Goal: Task Accomplishment & Management: Manage account settings

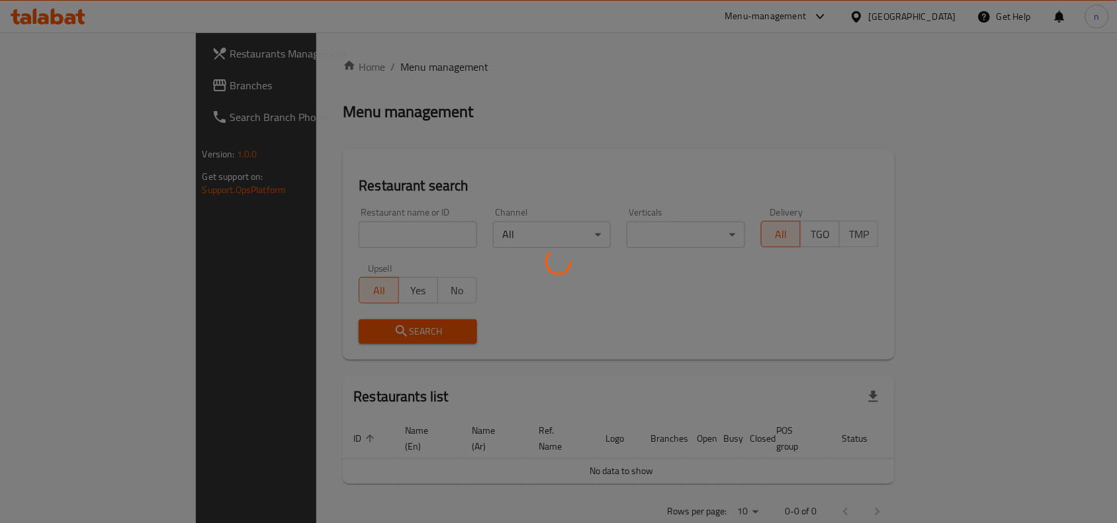
click at [887, 15] on div at bounding box center [558, 261] width 1117 height 523
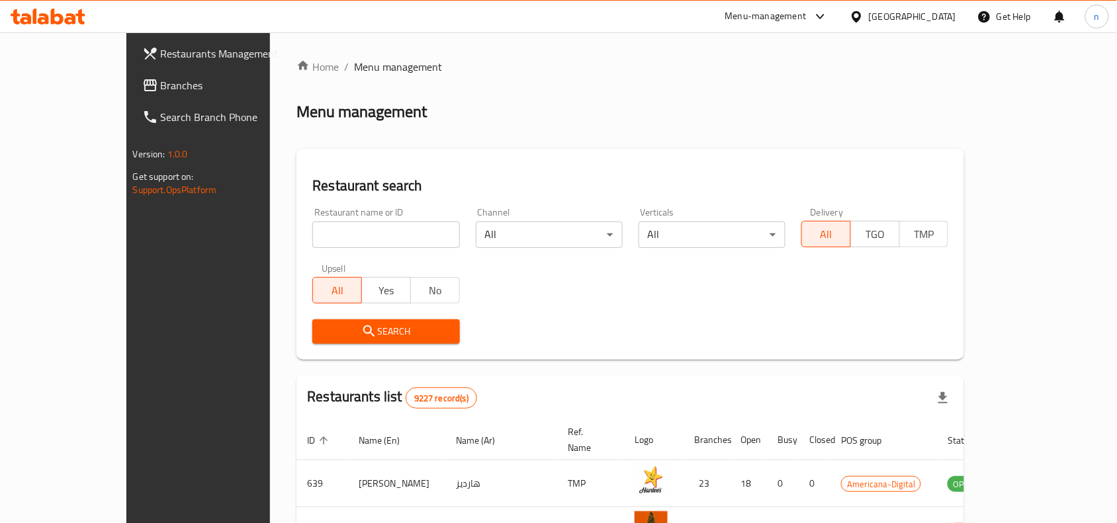
click at [828, 9] on icon at bounding box center [820, 17] width 16 height 16
click at [784, 86] on div "Global Quality Control Center" at bounding box center [765, 89] width 116 height 15
click at [868, 11] on div at bounding box center [858, 16] width 19 height 15
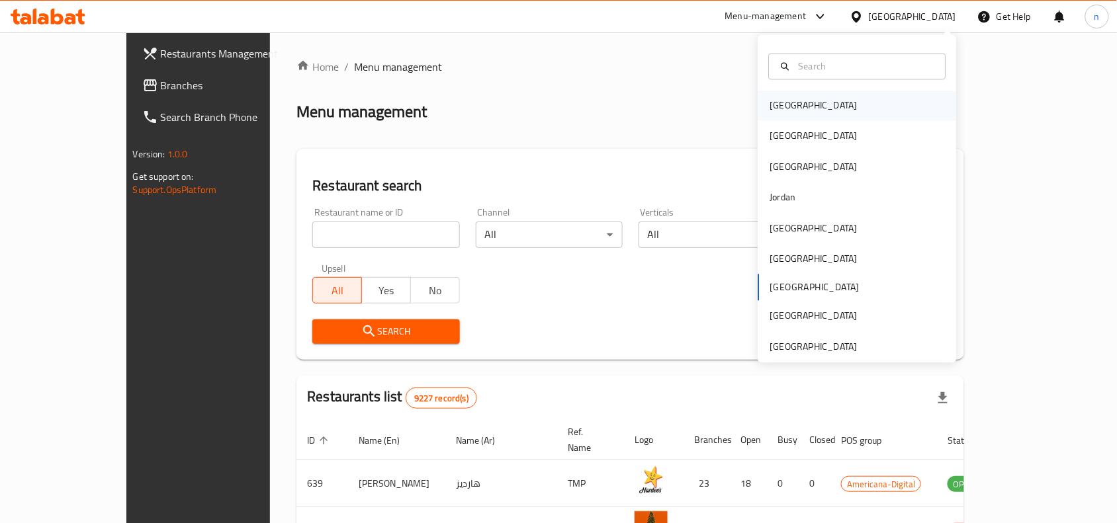
click at [771, 103] on div "[GEOGRAPHIC_DATA]" at bounding box center [813, 106] width 87 height 15
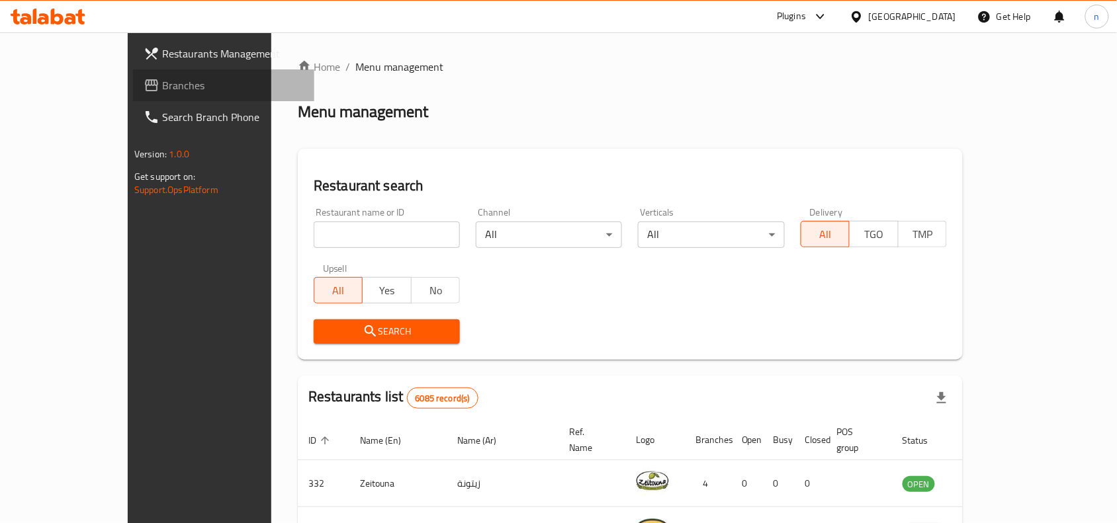
click at [162, 87] on span "Branches" at bounding box center [233, 85] width 142 height 16
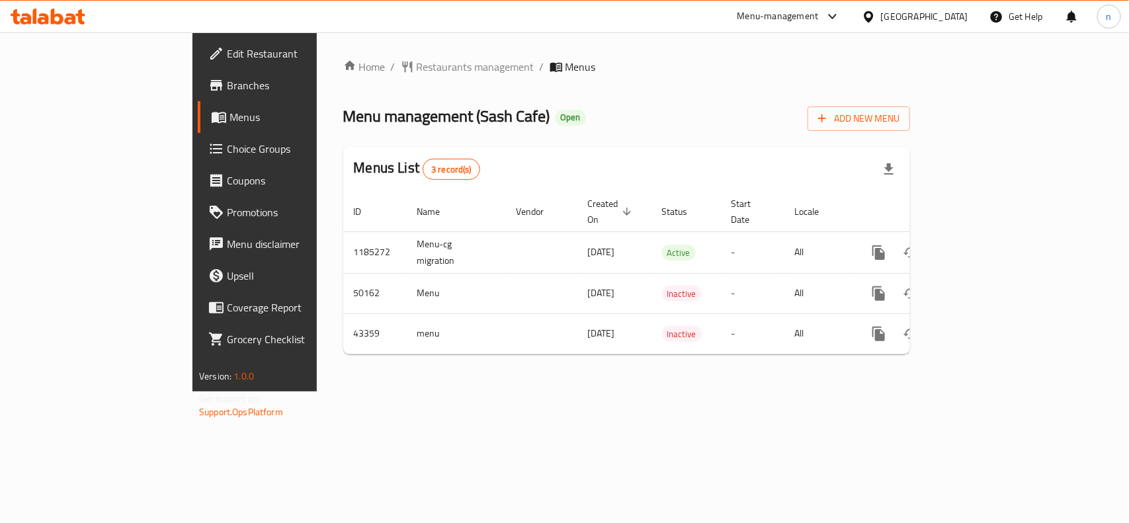
click at [227, 153] on span "Choice Groups" at bounding box center [299, 149] width 144 height 16
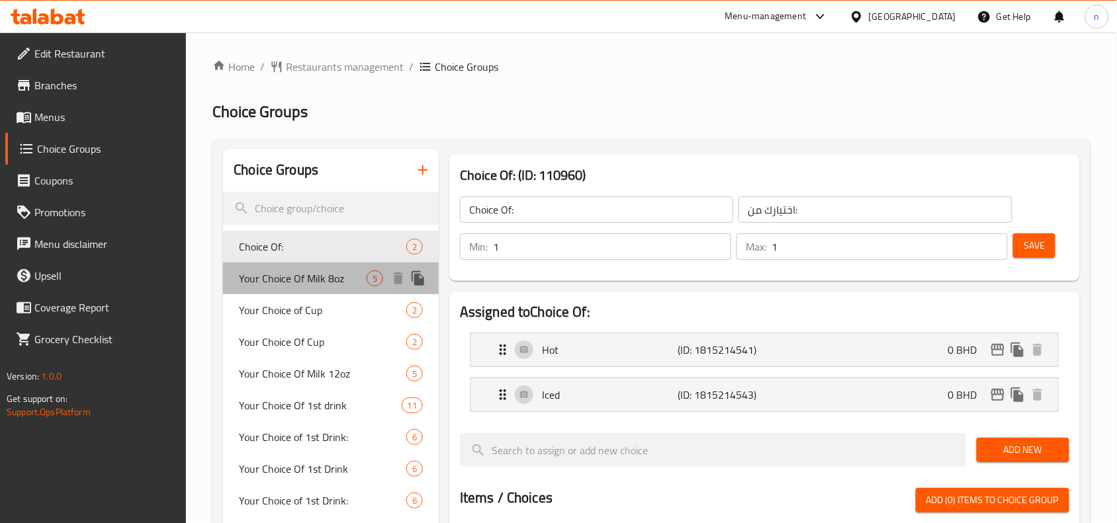
click at [322, 276] on span "Your Choice Of Milk 8oz" at bounding box center [303, 279] width 128 height 16
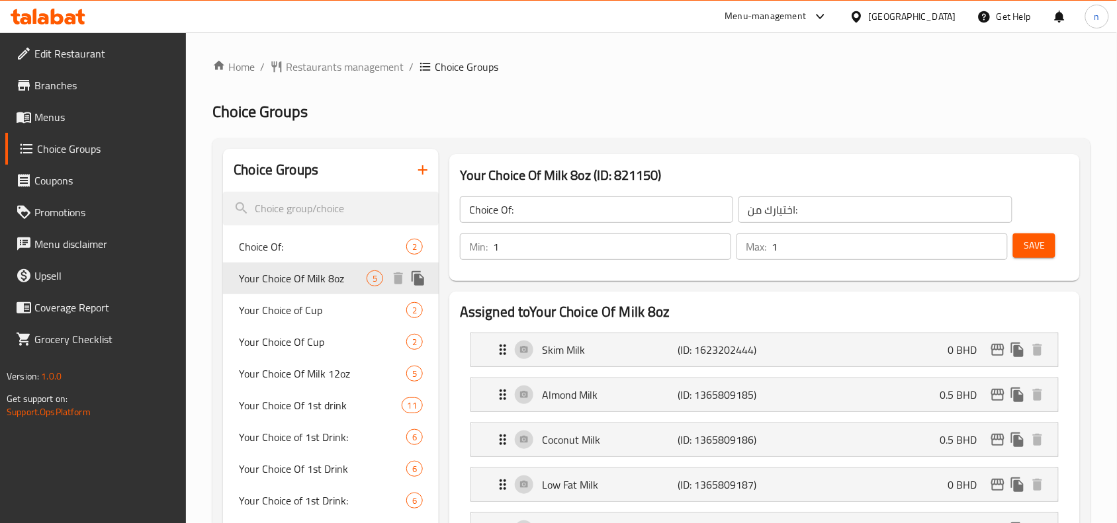
type input "Your Choice Of Milk 8oz"
type input "إختيارك من حليب 8 أونصة"
type input "0"
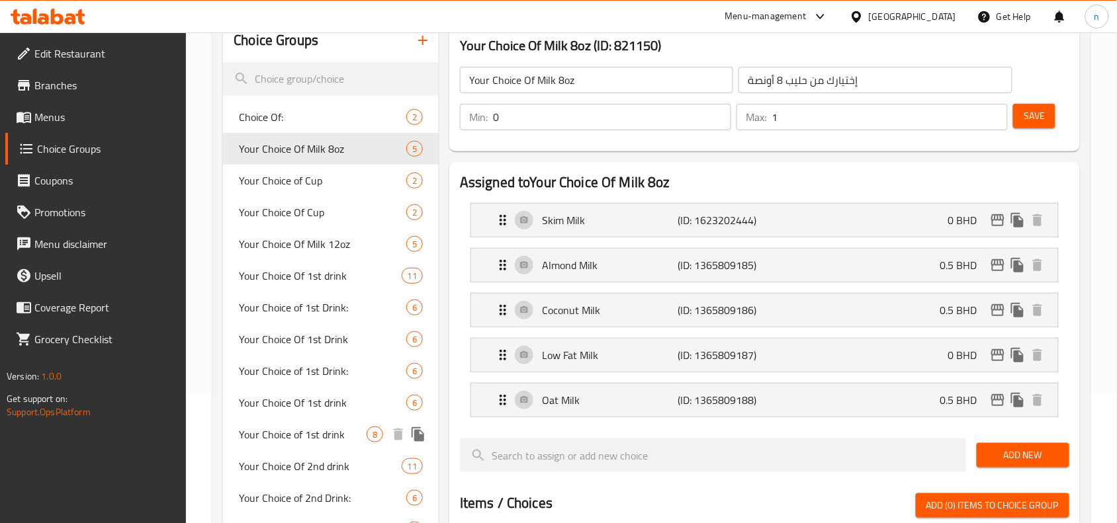
scroll to position [91, 0]
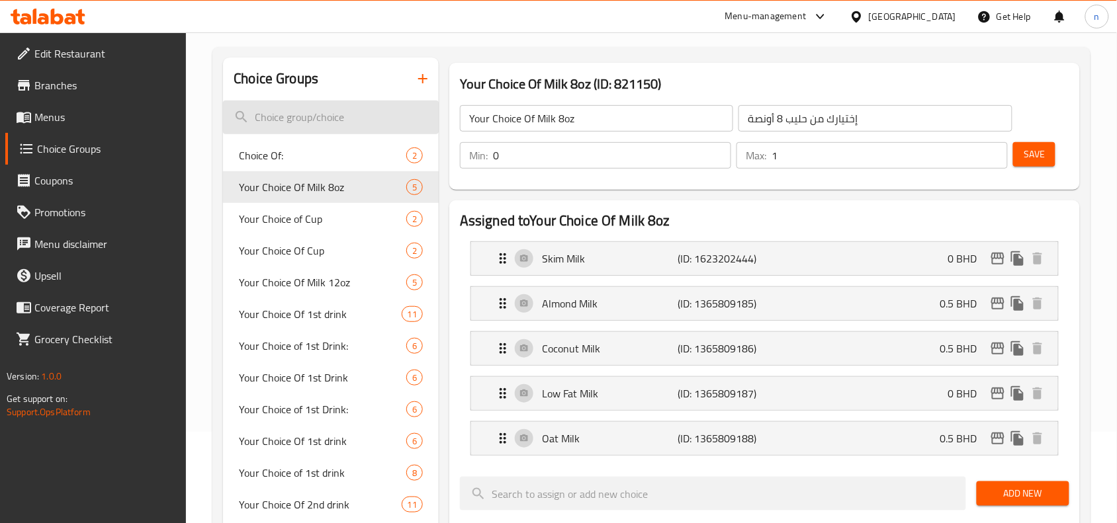
click at [263, 112] on input "search" at bounding box center [331, 118] width 216 height 34
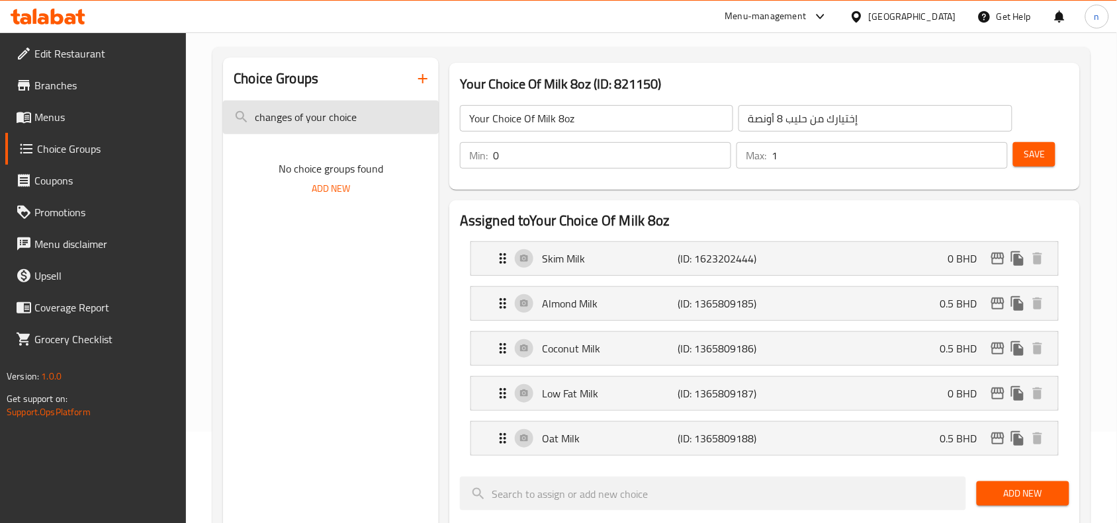
click at [372, 117] on input "changes of your choice" at bounding box center [331, 118] width 216 height 34
type input "c"
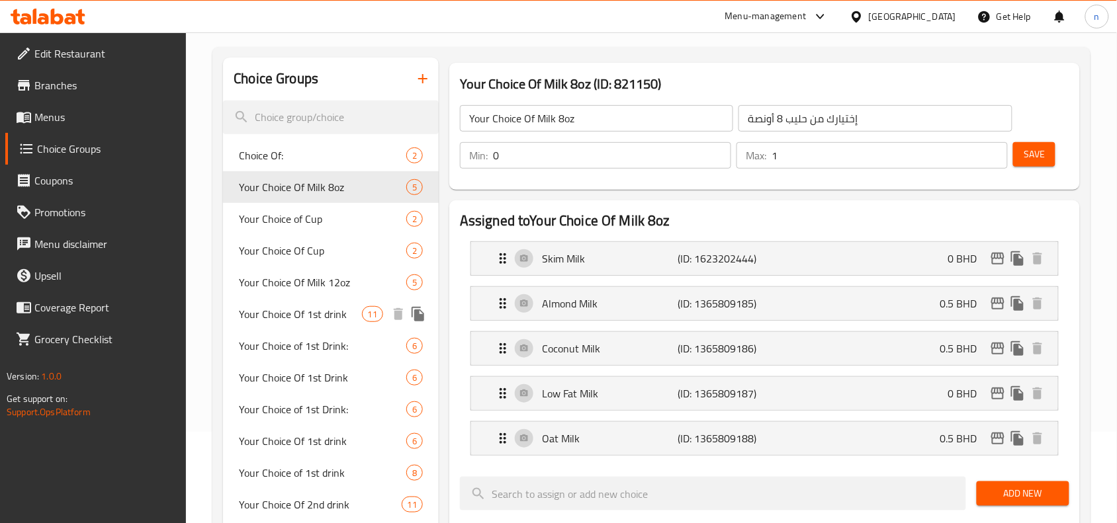
click at [331, 317] on span "Your Choice Of 1st drink" at bounding box center [300, 314] width 122 height 16
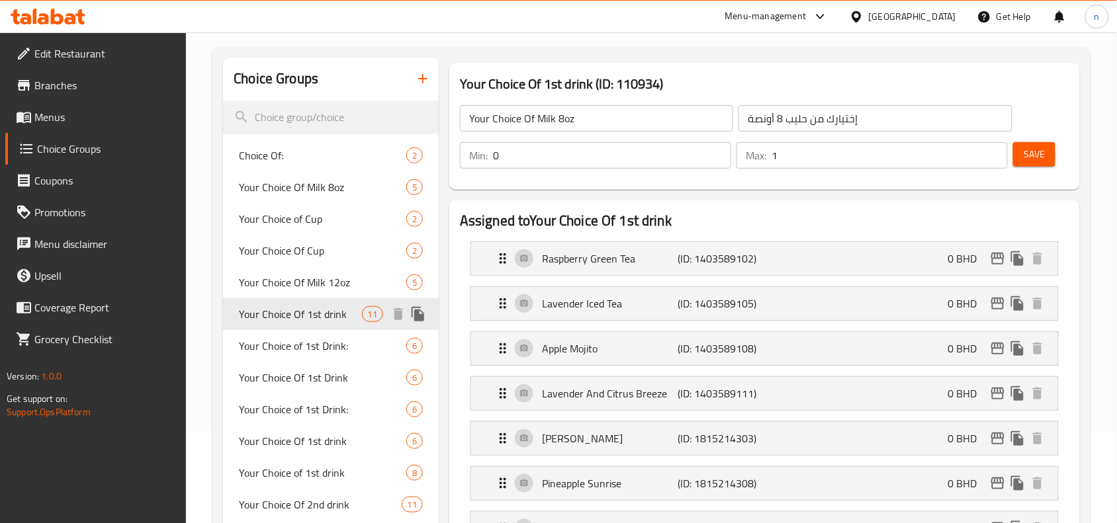
type input "Your Choice Of 1st drink"
type input "اختيارك من المشروب الاول"
type input "1"
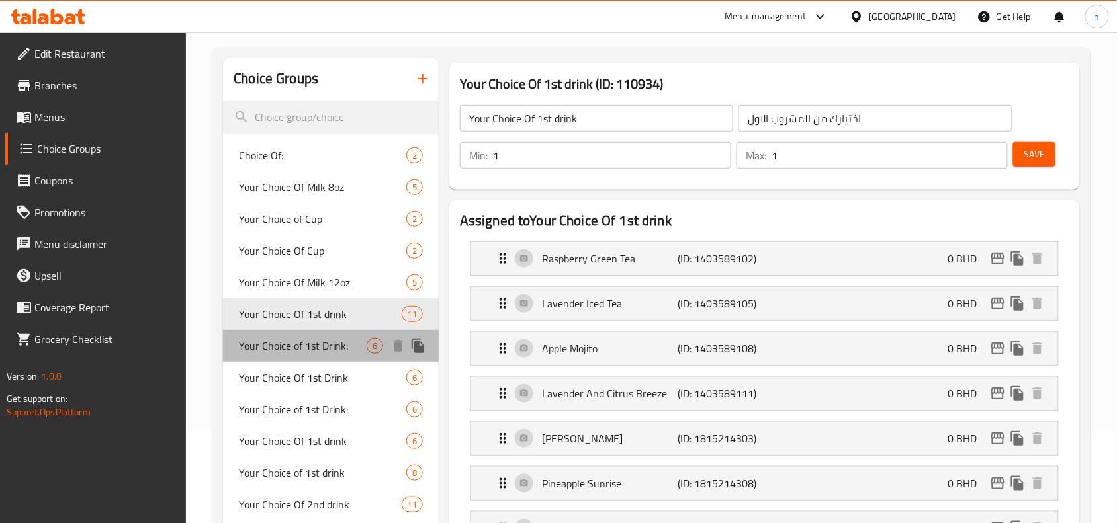
click at [288, 347] on span "Your Choice of 1st Drink:" at bounding box center [303, 346] width 128 height 16
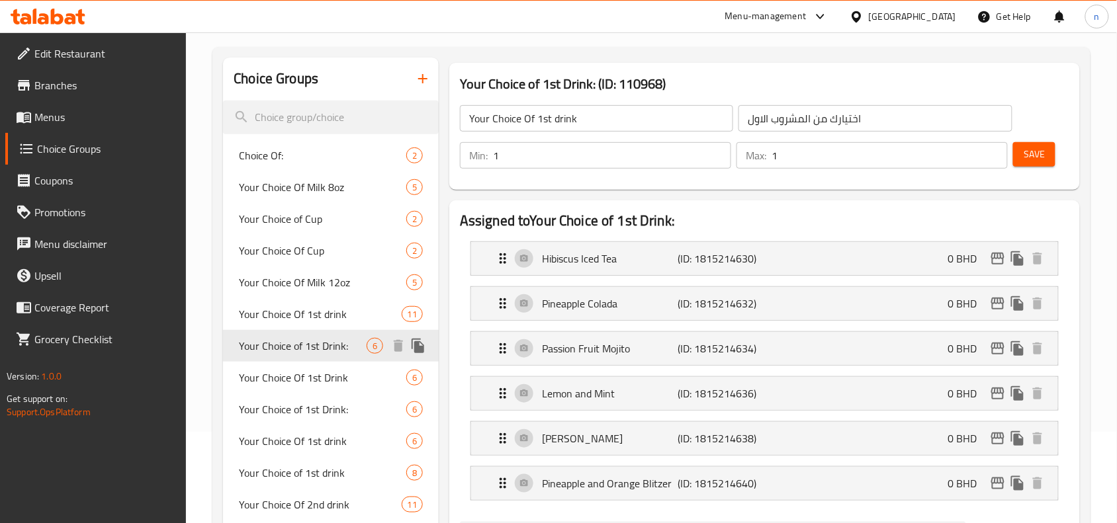
type input "Your Choice of 1st Drink:"
type input "اختيارك من المشروب الأول:"
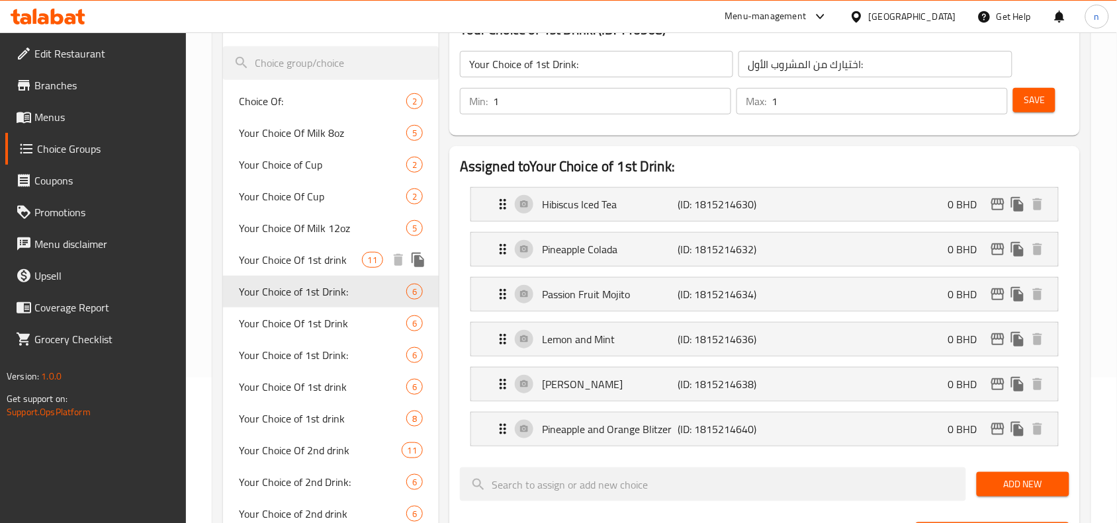
scroll to position [174, 0]
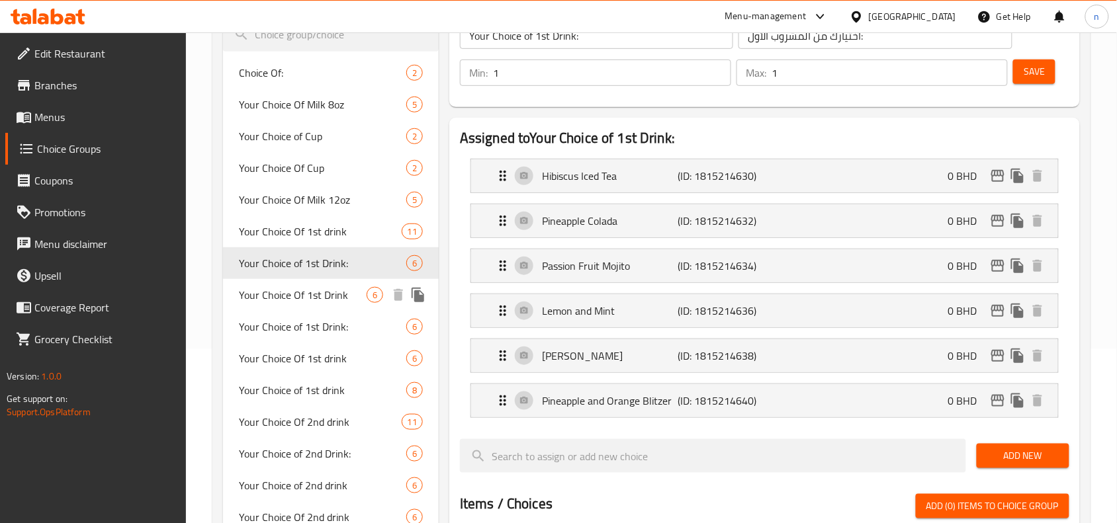
click at [299, 291] on span "Your Choice Of 1st Drink" at bounding box center [303, 295] width 128 height 16
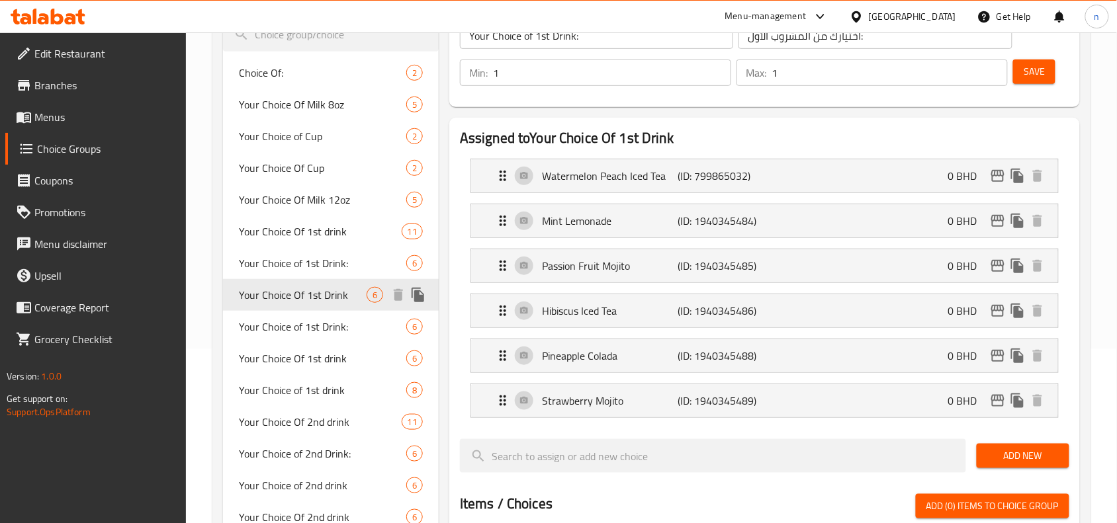
type input "Your Choice Of 1st Drink"
type input "اختيارك للمشروب الأول"
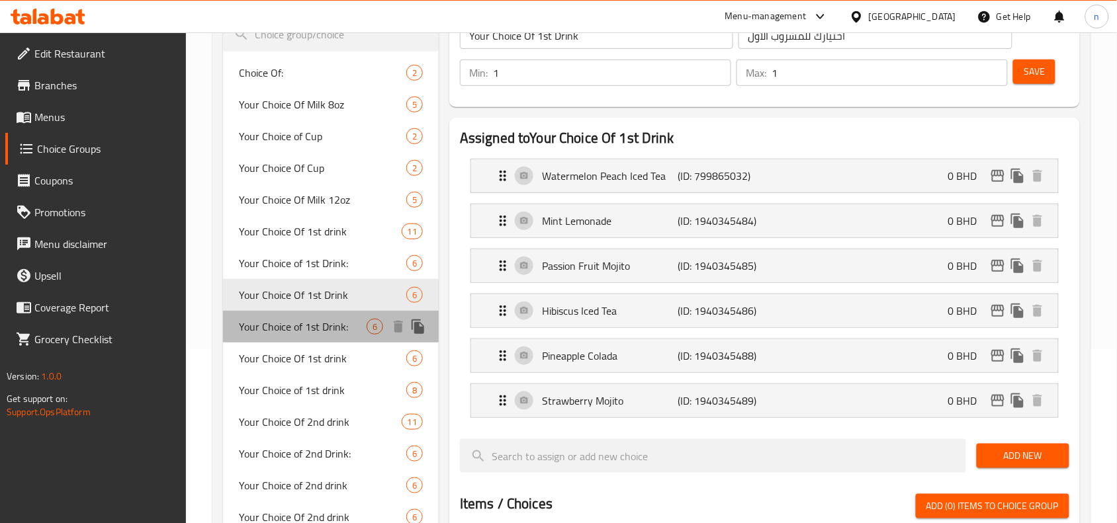
click at [283, 329] on span "Your Choice of 1st Drink:" at bounding box center [303, 327] width 128 height 16
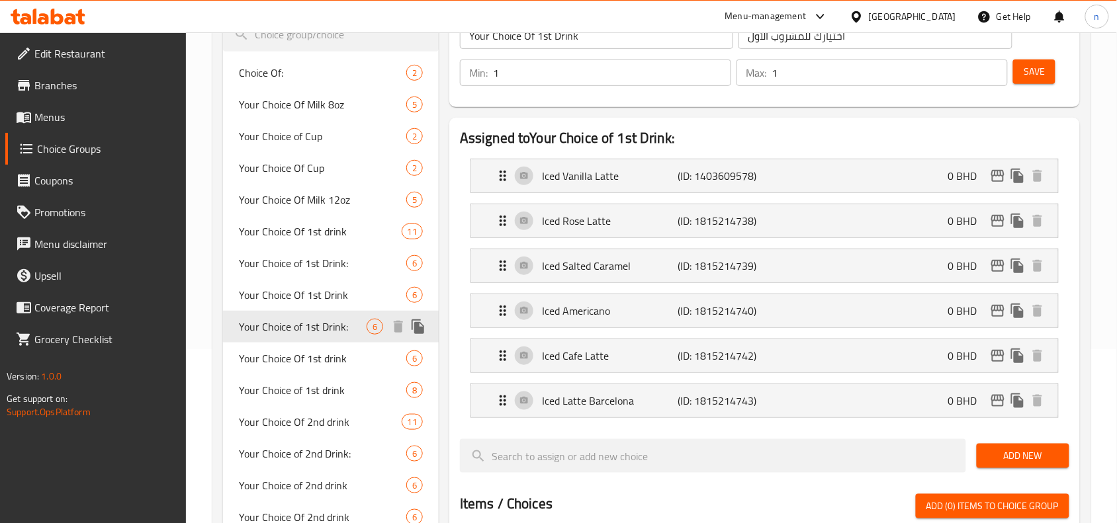
type input "Your Choice of 1st Drink:"
type input "اختيارك من المشروب الأول:"
type input "0"
click at [296, 362] on span "Your Choice Of 1st drink" at bounding box center [303, 359] width 128 height 16
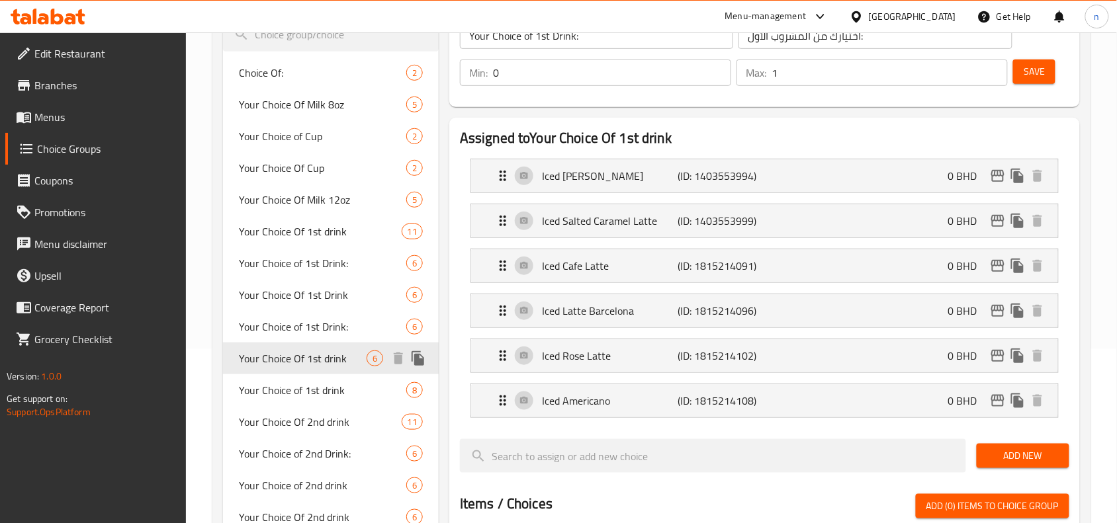
type input "Your Choice Of 1st drink"
type input "اختيارك من المشروب الاول"
type input "1"
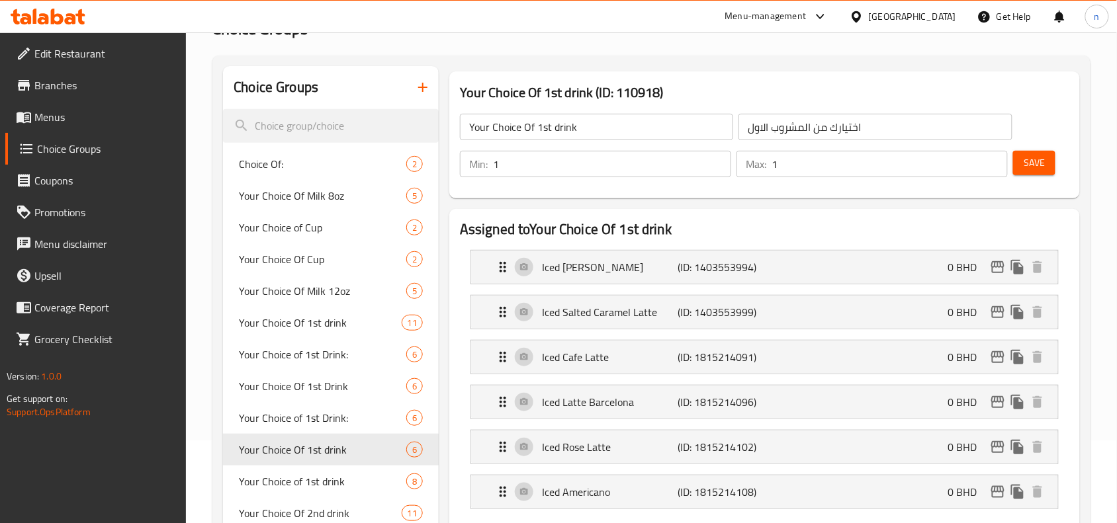
scroll to position [0, 0]
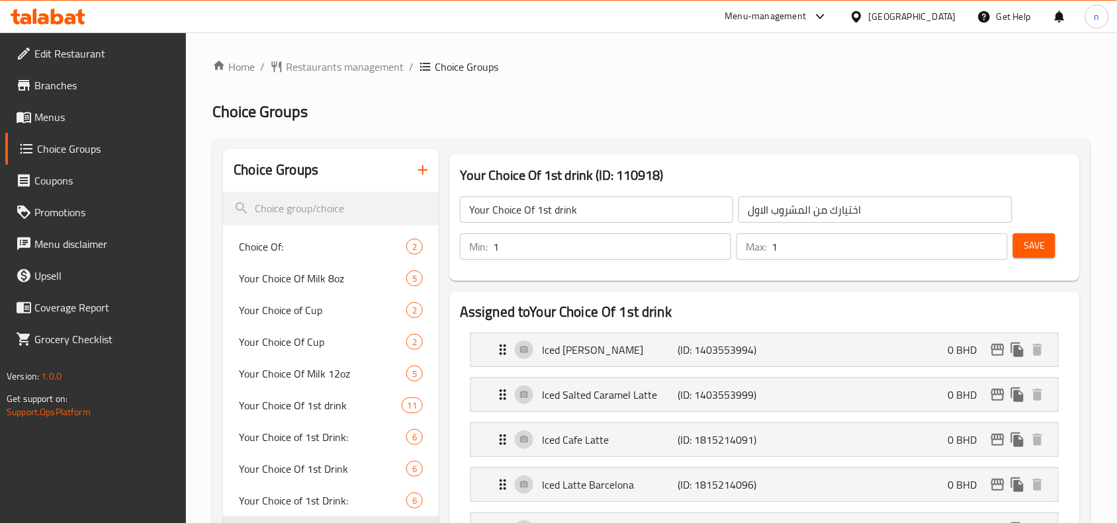
click at [54, 81] on span "Branches" at bounding box center [105, 85] width 142 height 16
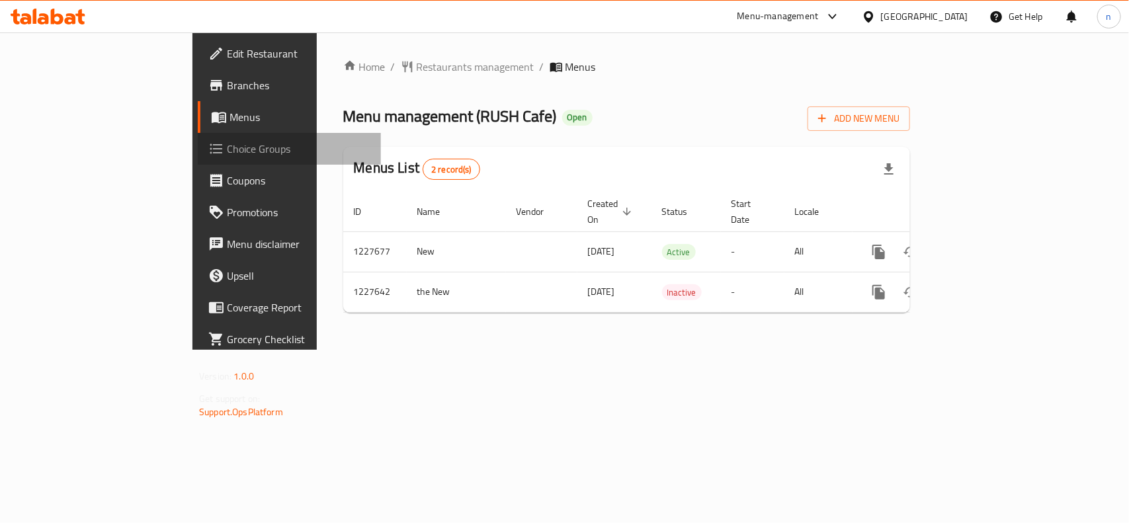
click at [227, 141] on span "Choice Groups" at bounding box center [299, 149] width 144 height 16
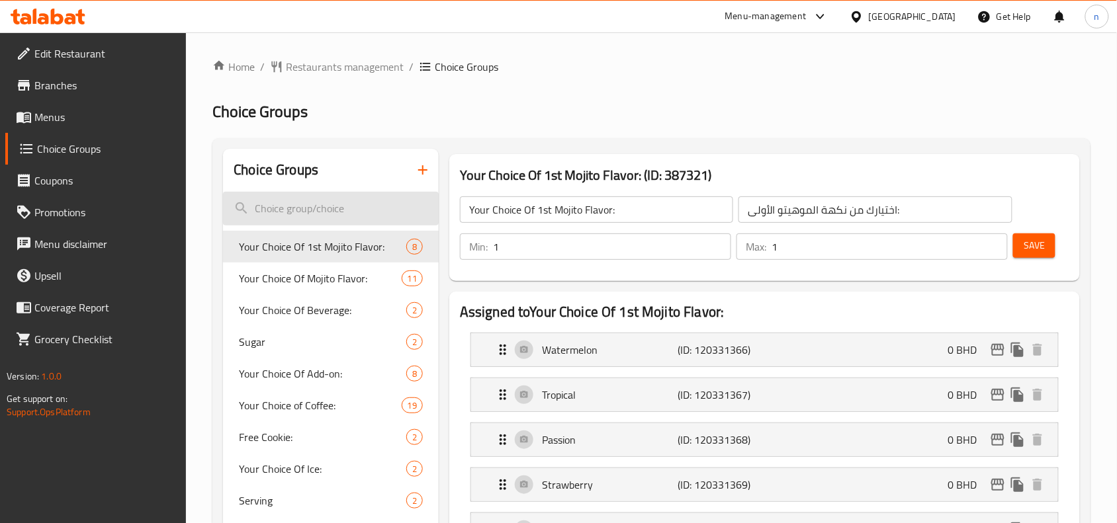
click at [306, 209] on input "search" at bounding box center [331, 209] width 216 height 34
click at [288, 212] on input "search" at bounding box center [331, 209] width 216 height 34
paste input "Your Choice Of Ice"
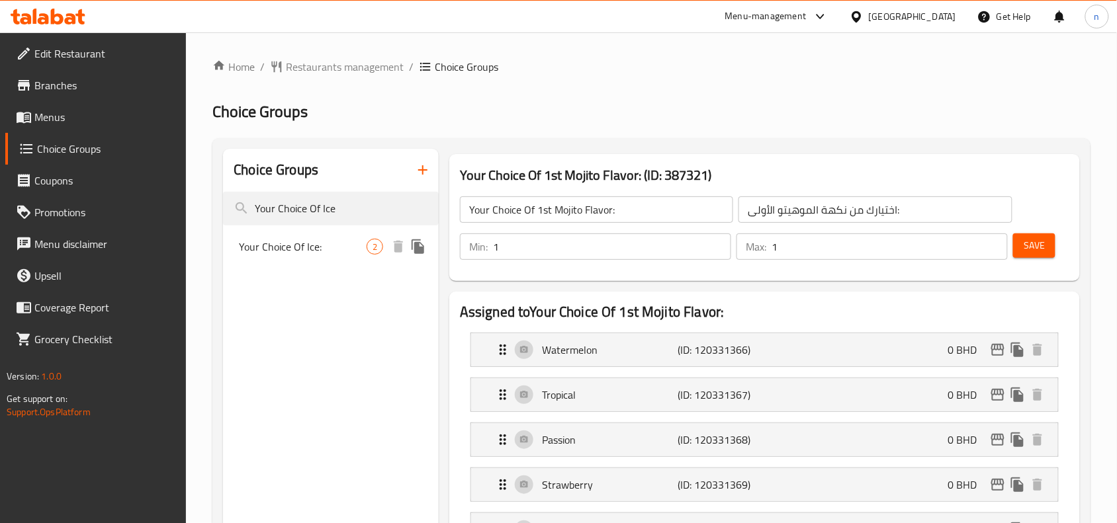
type input "Your Choice Of Ice"
click at [296, 249] on span "Your Choice Of Ice:" at bounding box center [303, 247] width 128 height 16
type input "Your Choice Of Ice:"
type input "اختيارك من الثلج:"
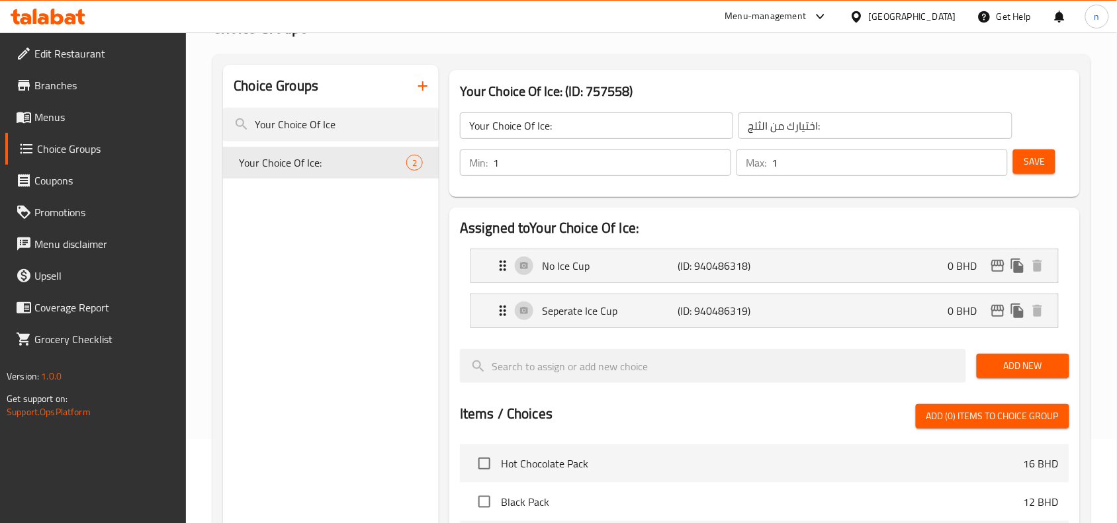
scroll to position [83, 0]
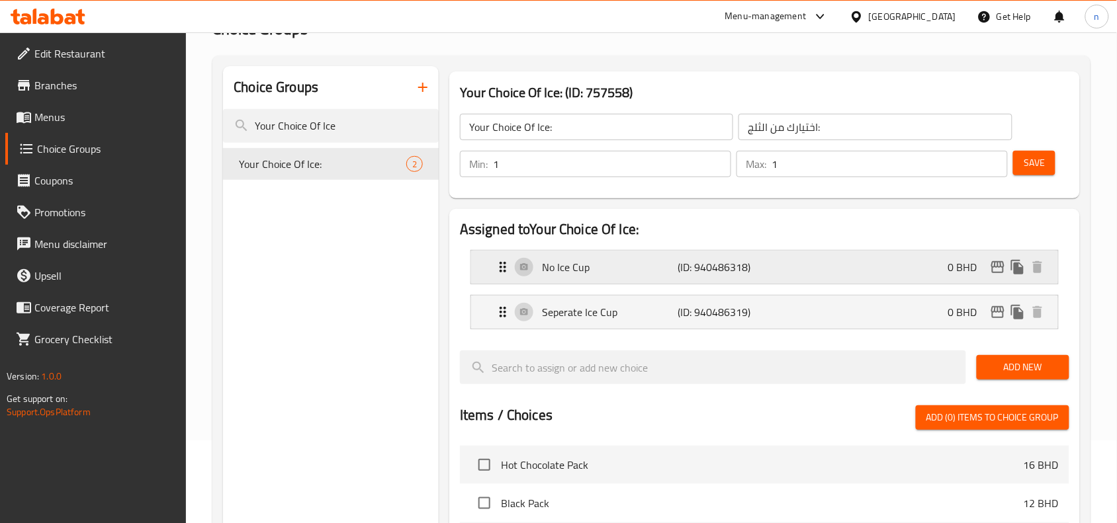
click at [501, 266] on icon "Expand" at bounding box center [502, 267] width 7 height 11
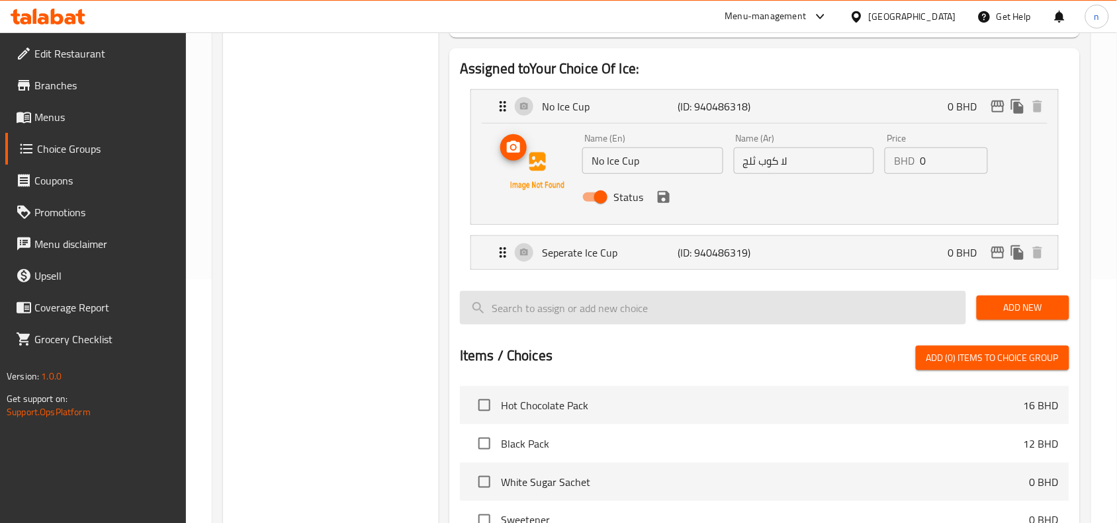
scroll to position [248, 0]
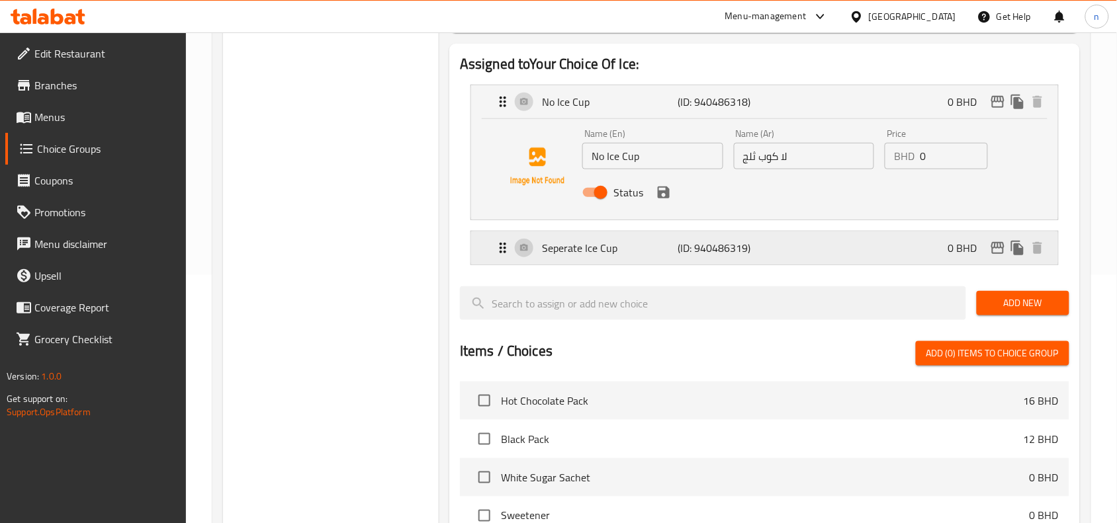
click at [499, 253] on icon "Expand" at bounding box center [503, 248] width 16 height 16
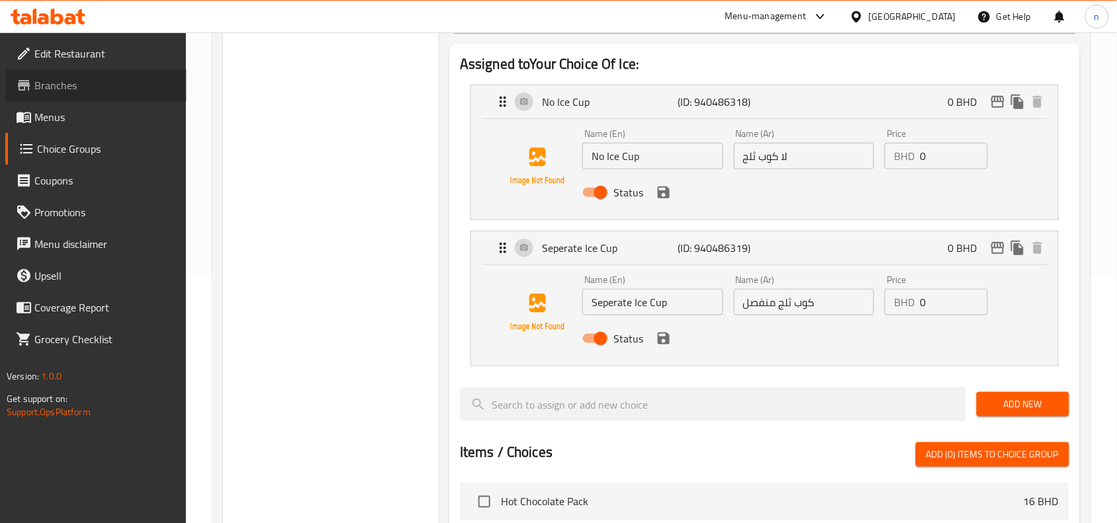
click at [65, 81] on span "Branches" at bounding box center [105, 85] width 142 height 16
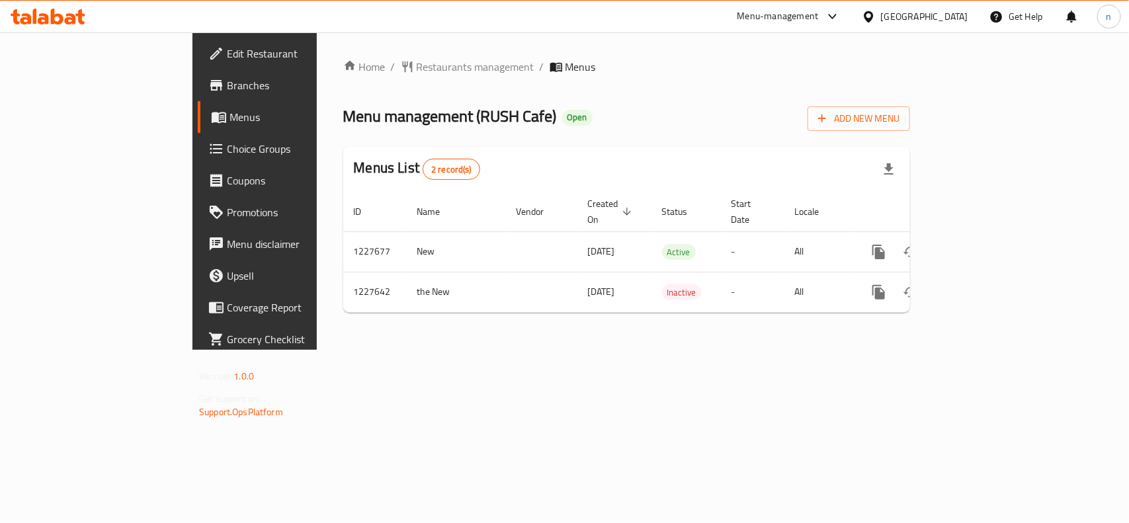
click at [227, 77] on span "Branches" at bounding box center [299, 85] width 144 height 16
click at [945, 15] on div "[GEOGRAPHIC_DATA]" at bounding box center [924, 16] width 87 height 15
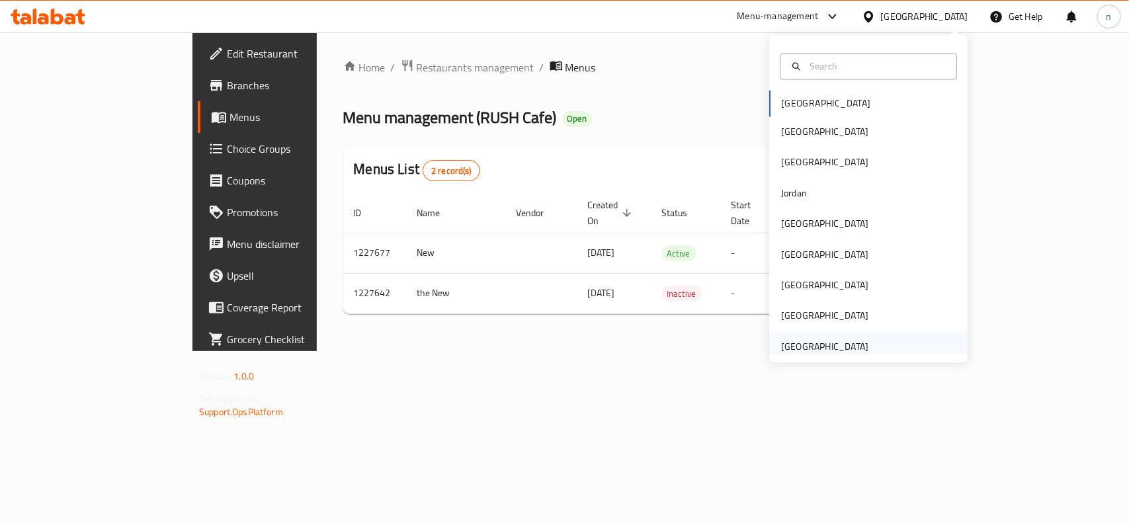
click at [804, 349] on div "[GEOGRAPHIC_DATA]" at bounding box center [824, 346] width 87 height 15
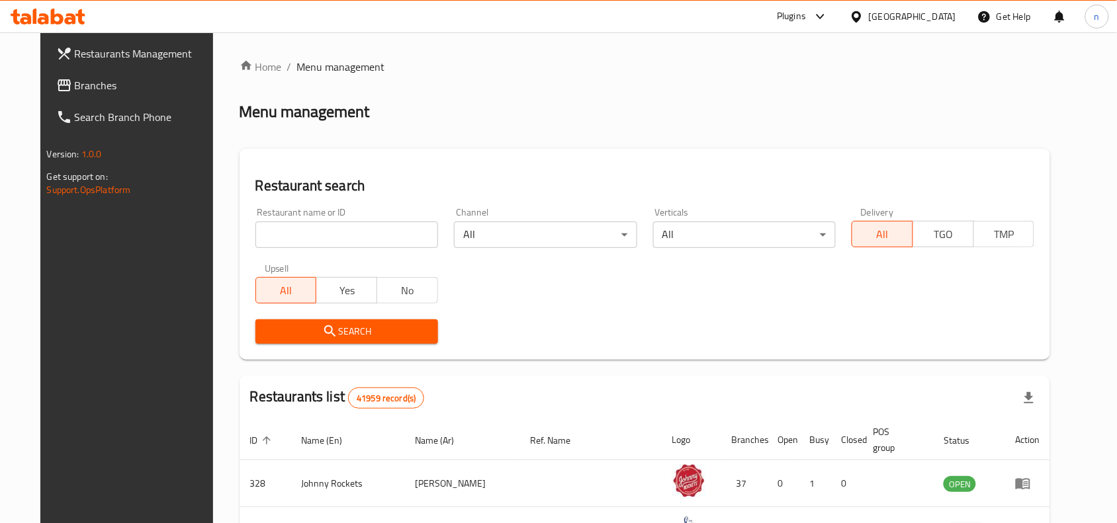
click at [897, 17] on div "[GEOGRAPHIC_DATA]" at bounding box center [911, 16] width 87 height 15
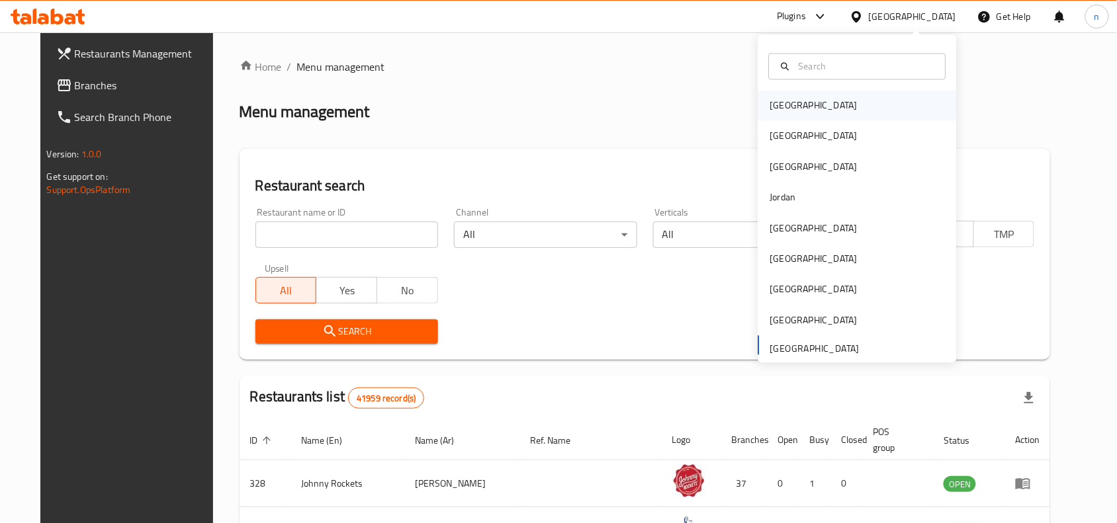
click at [808, 106] on div "[GEOGRAPHIC_DATA]" at bounding box center [857, 106] width 198 height 30
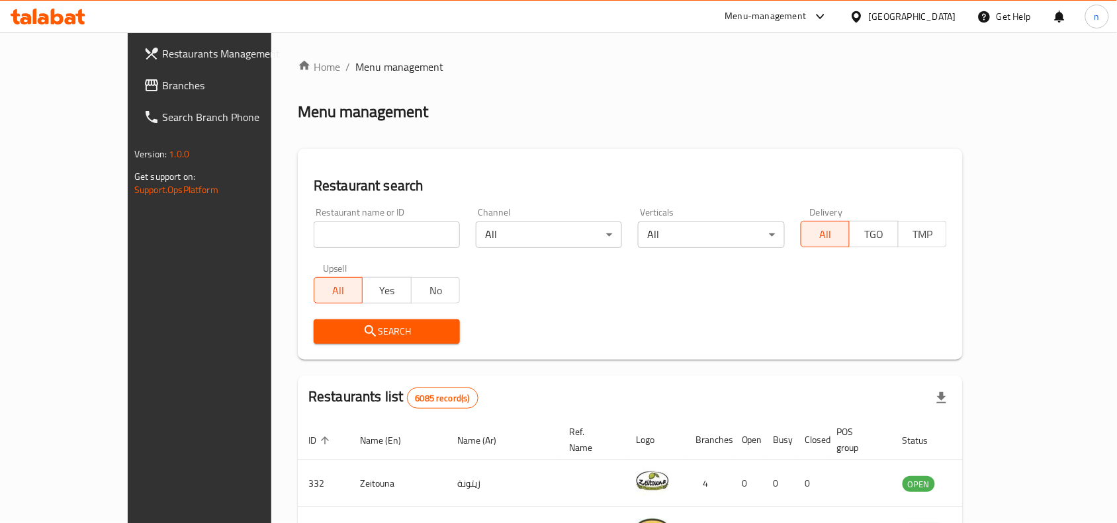
click at [162, 83] on span "Branches" at bounding box center [233, 85] width 142 height 16
